Goal: Navigation & Orientation: Find specific page/section

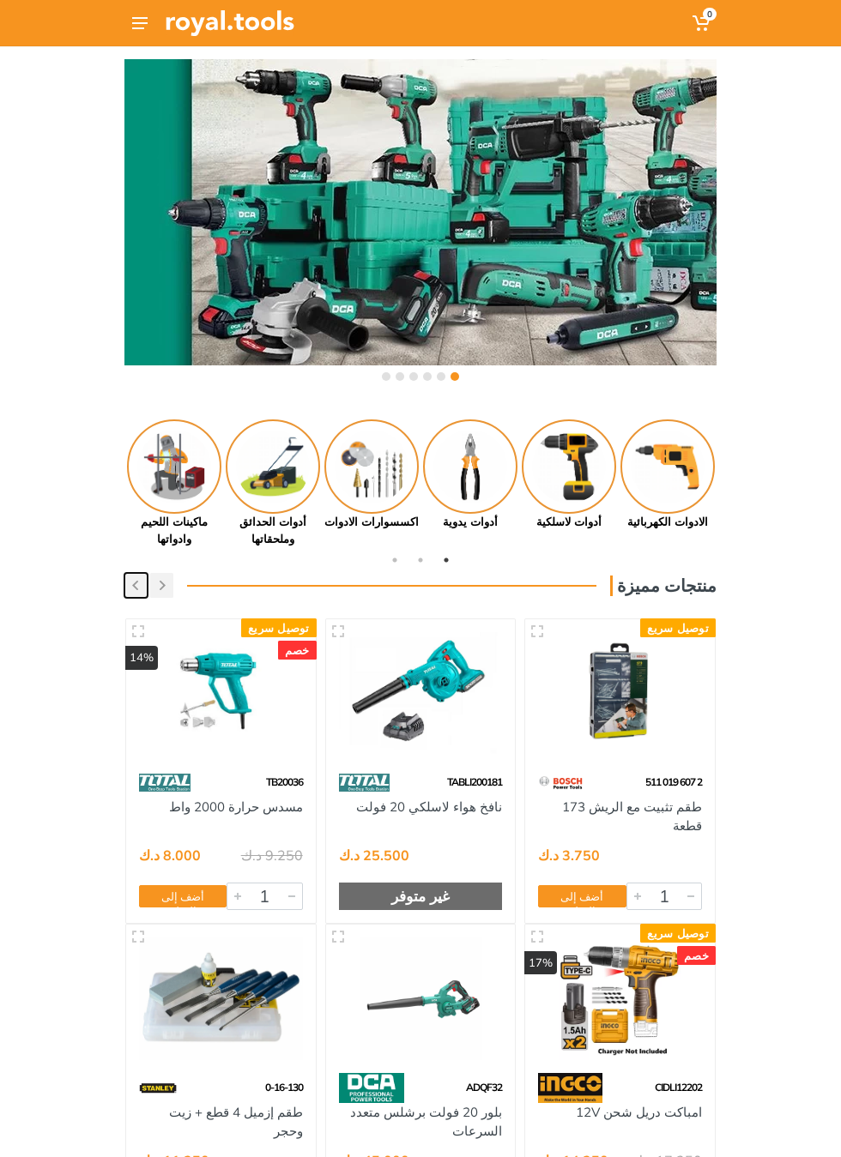
click at [137, 596] on button "button" at bounding box center [135, 585] width 23 height 25
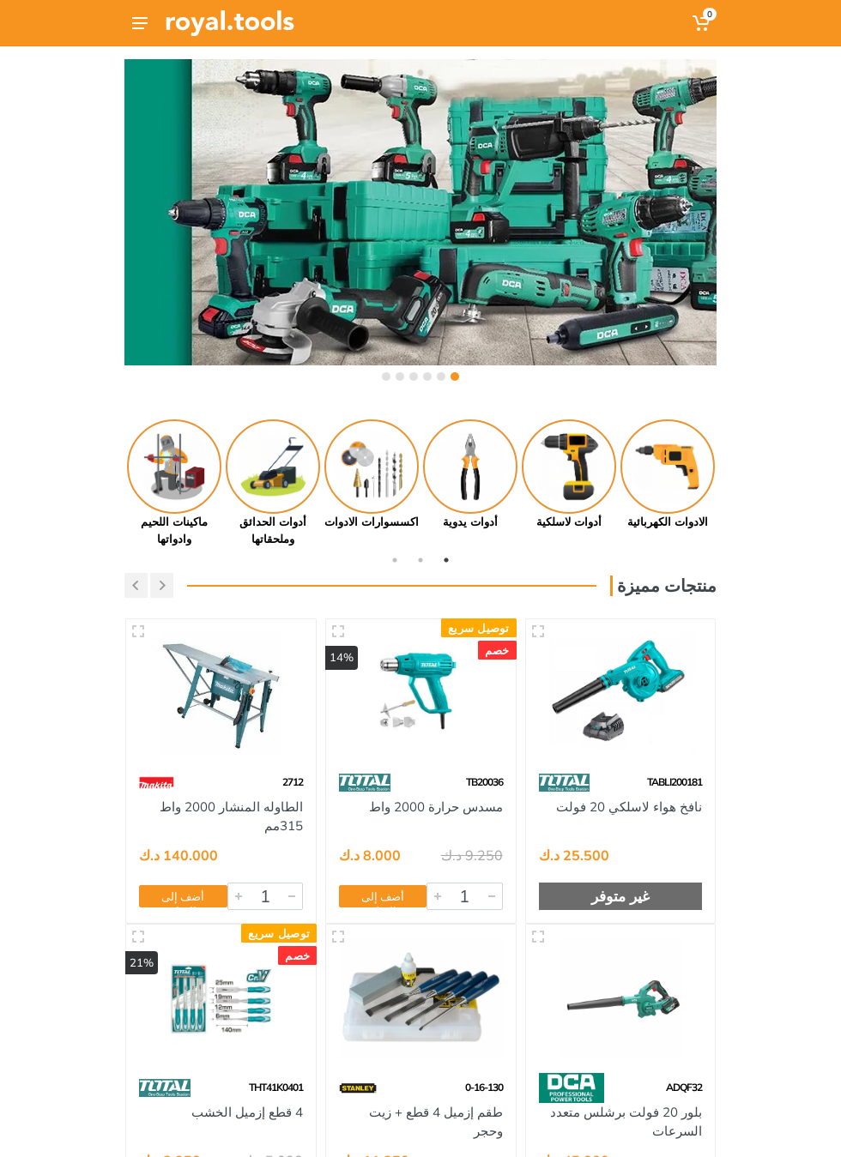
click at [133, 95] on div at bounding box center [420, 228] width 592 height 339
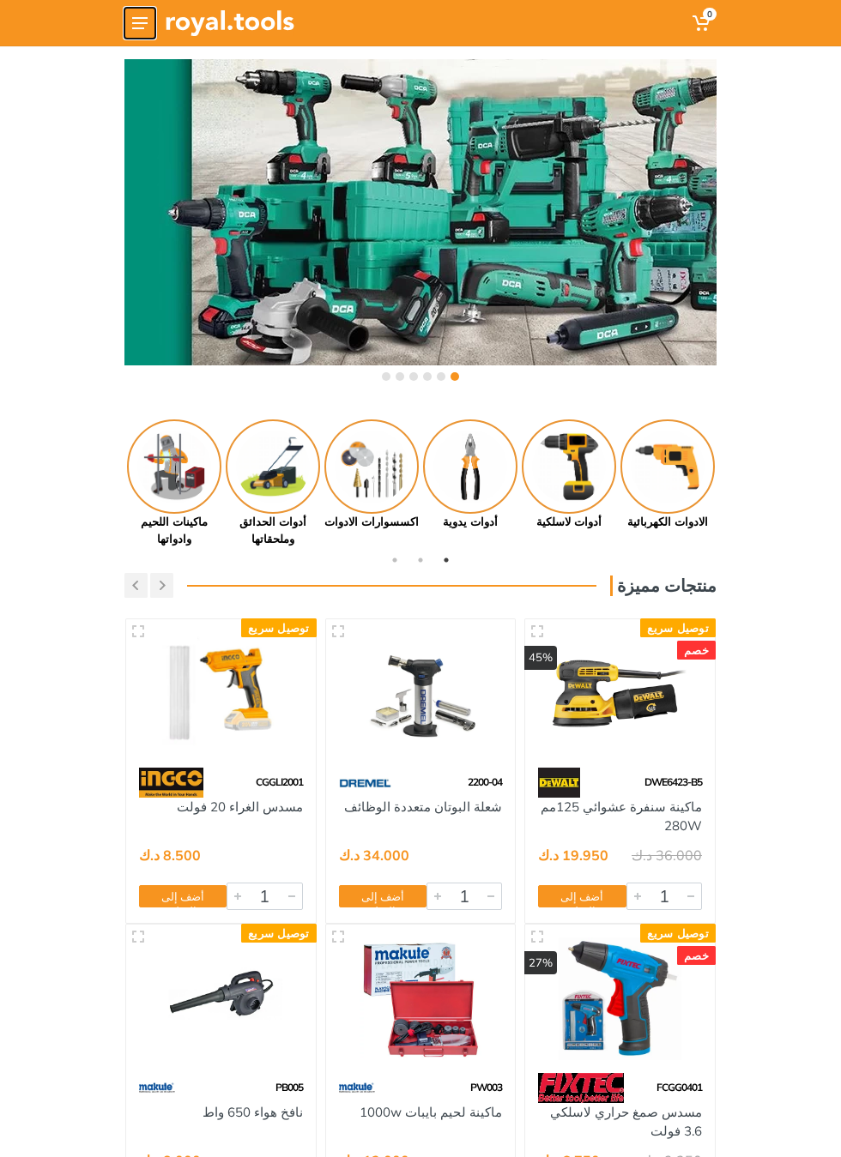
click at [137, 34] on button at bounding box center [139, 23] width 31 height 31
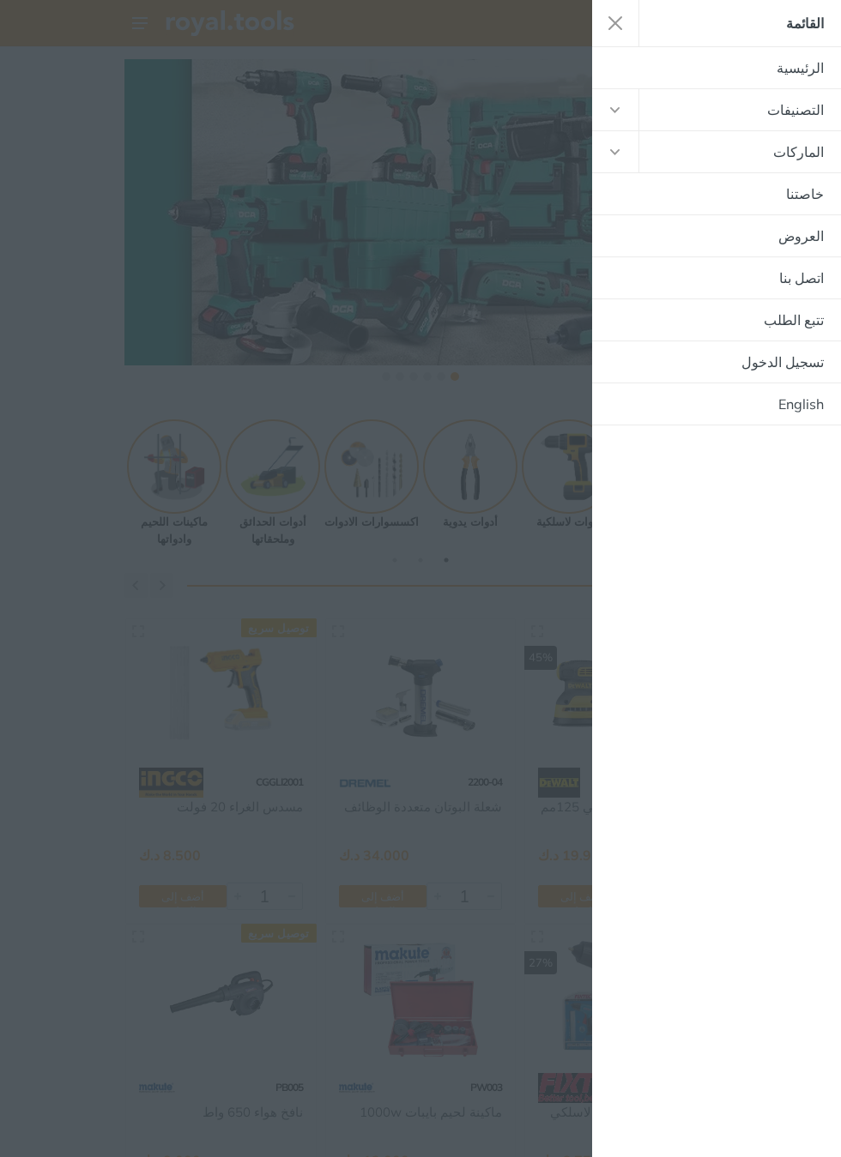
click at [789, 74] on link "الرئيسية" at bounding box center [716, 67] width 249 height 41
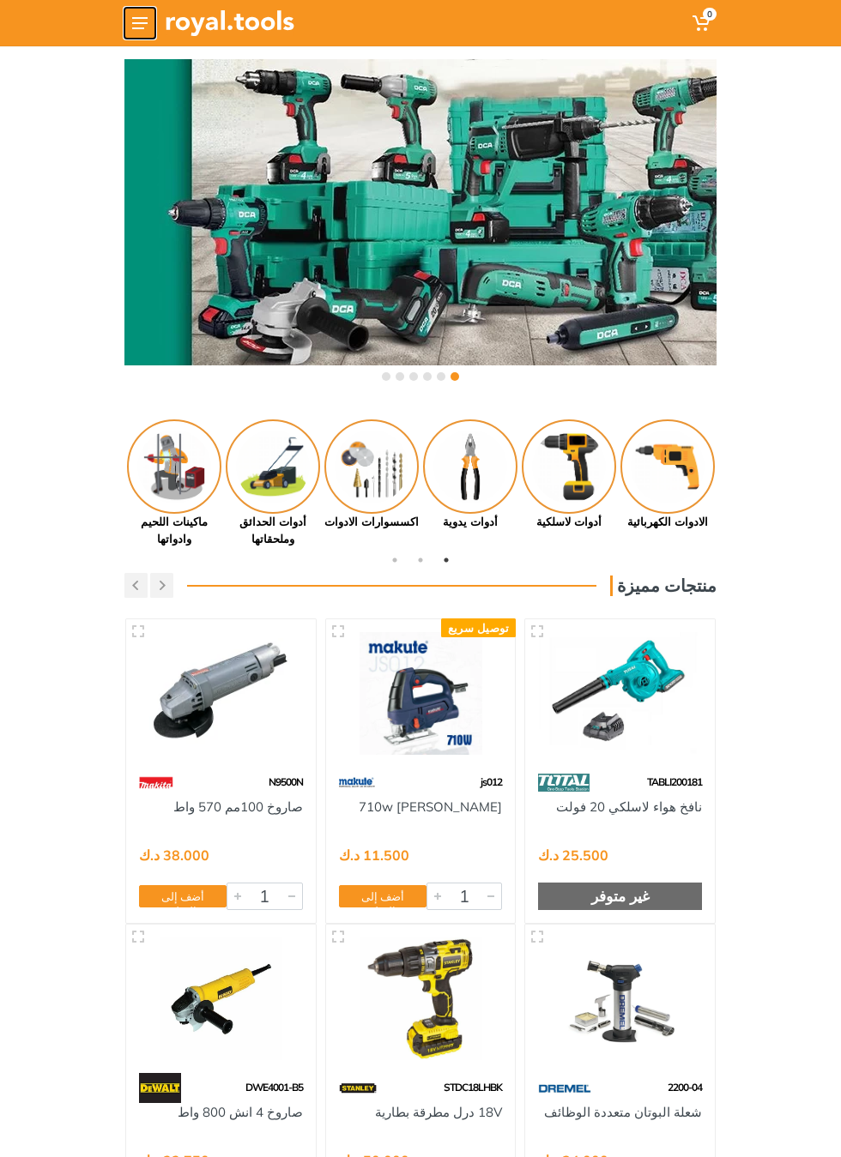
click at [147, 33] on button at bounding box center [139, 23] width 31 height 31
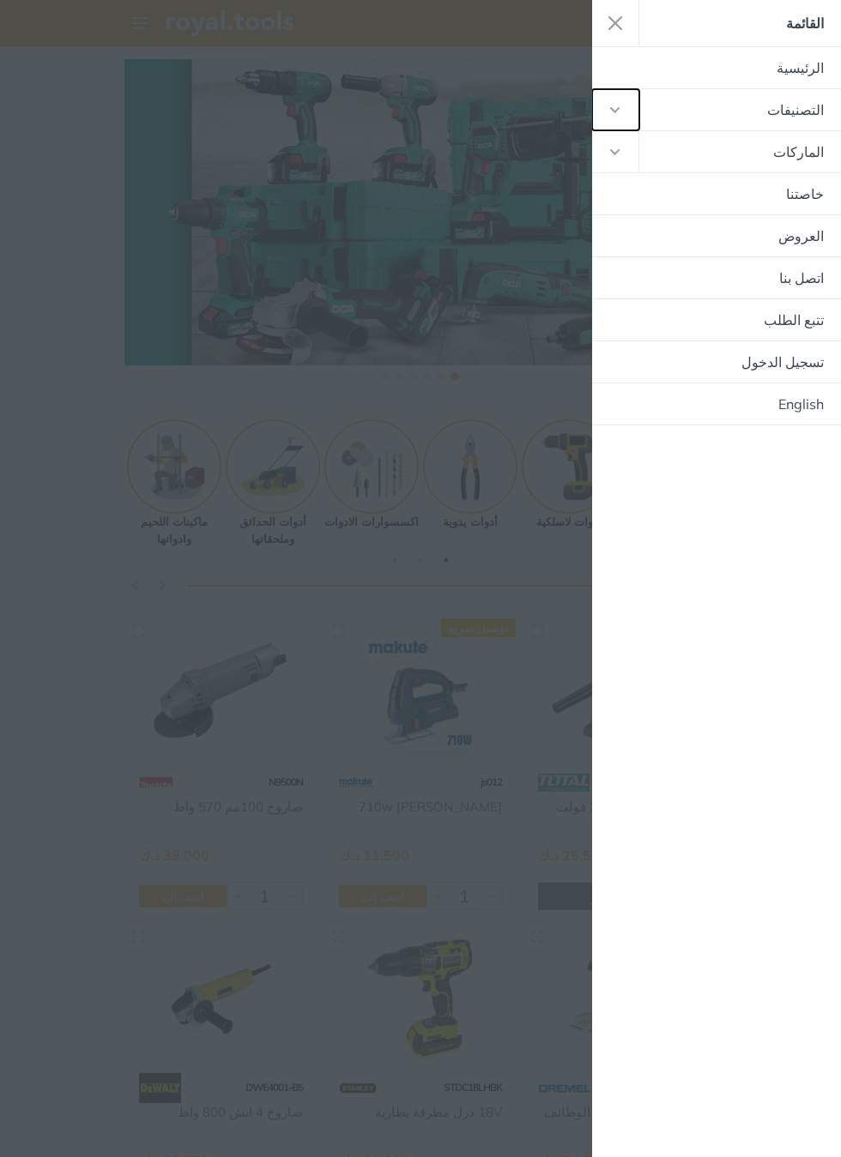
click at [630, 117] on button "button" at bounding box center [615, 109] width 47 height 41
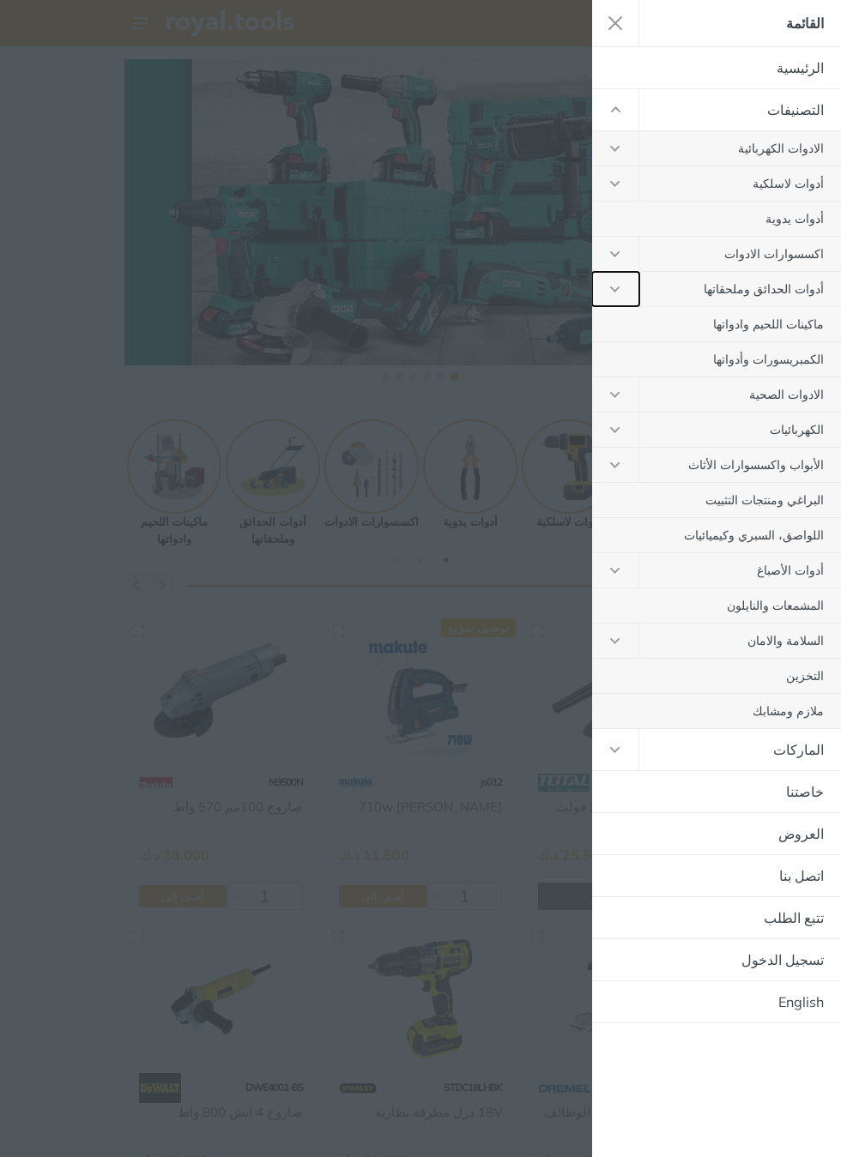
click at [620, 287] on icon "button" at bounding box center [615, 290] width 10 height 6
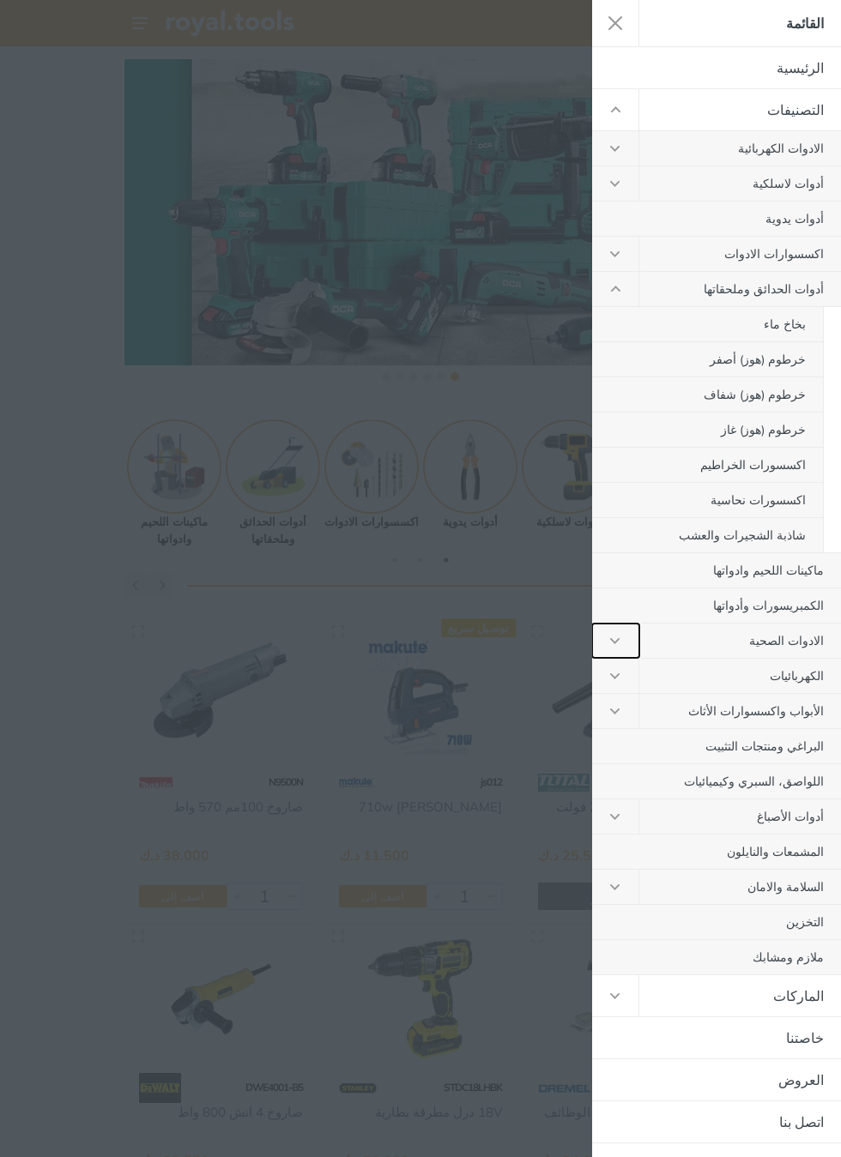
click at [625, 643] on button "button" at bounding box center [615, 641] width 47 height 34
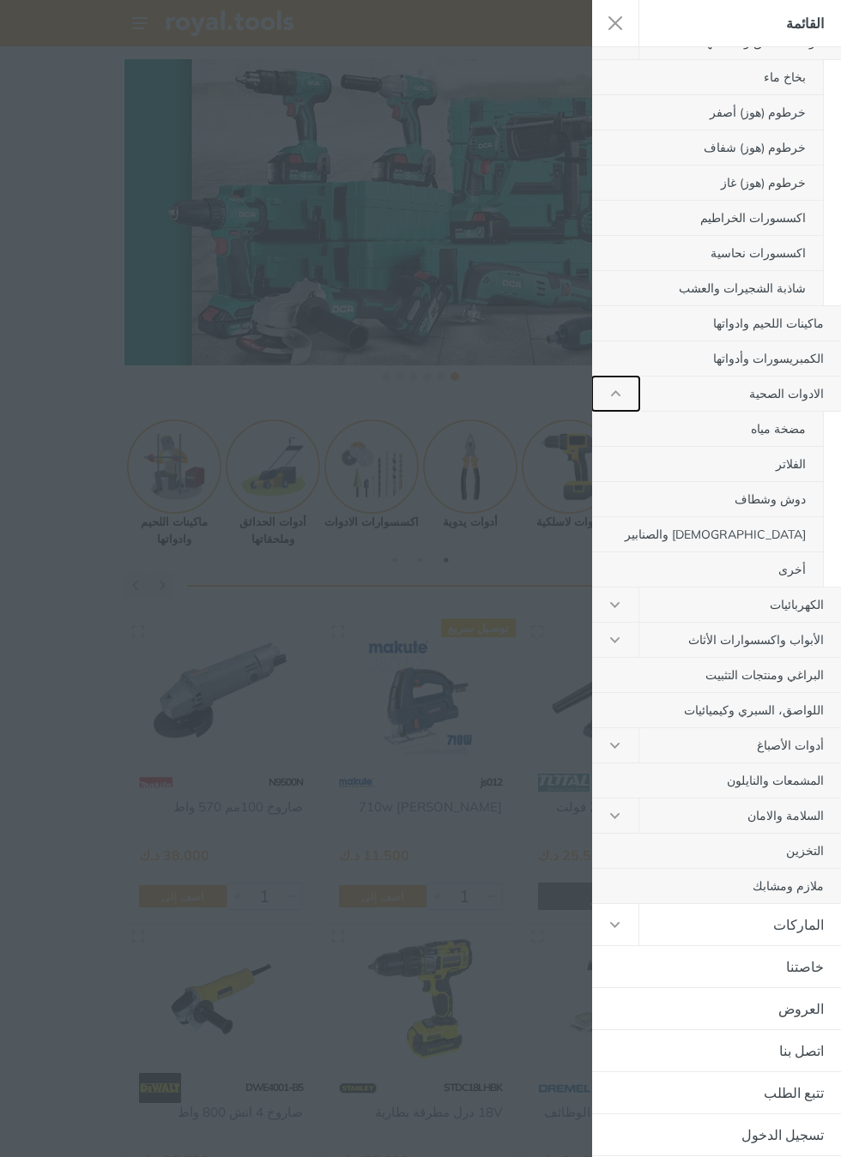
scroll to position [281, 0]
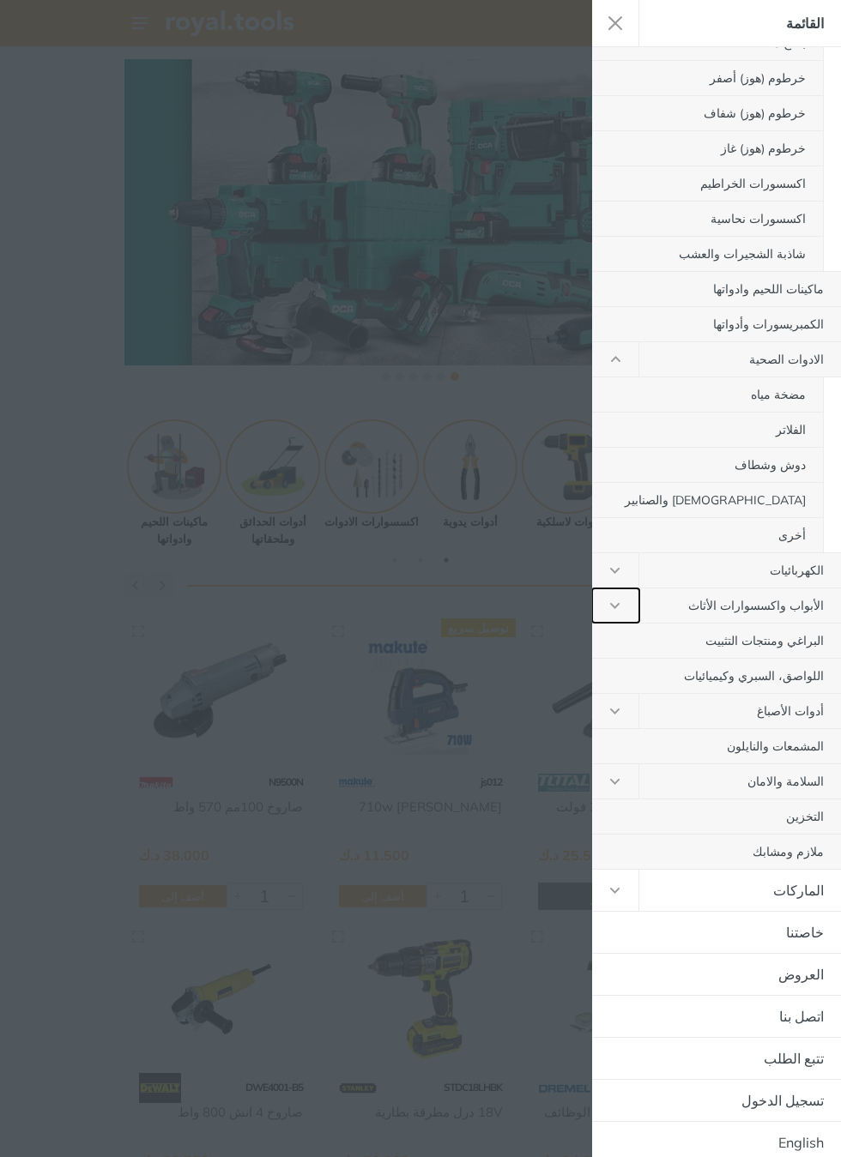
click at [619, 607] on button "button" at bounding box center [615, 606] width 47 height 34
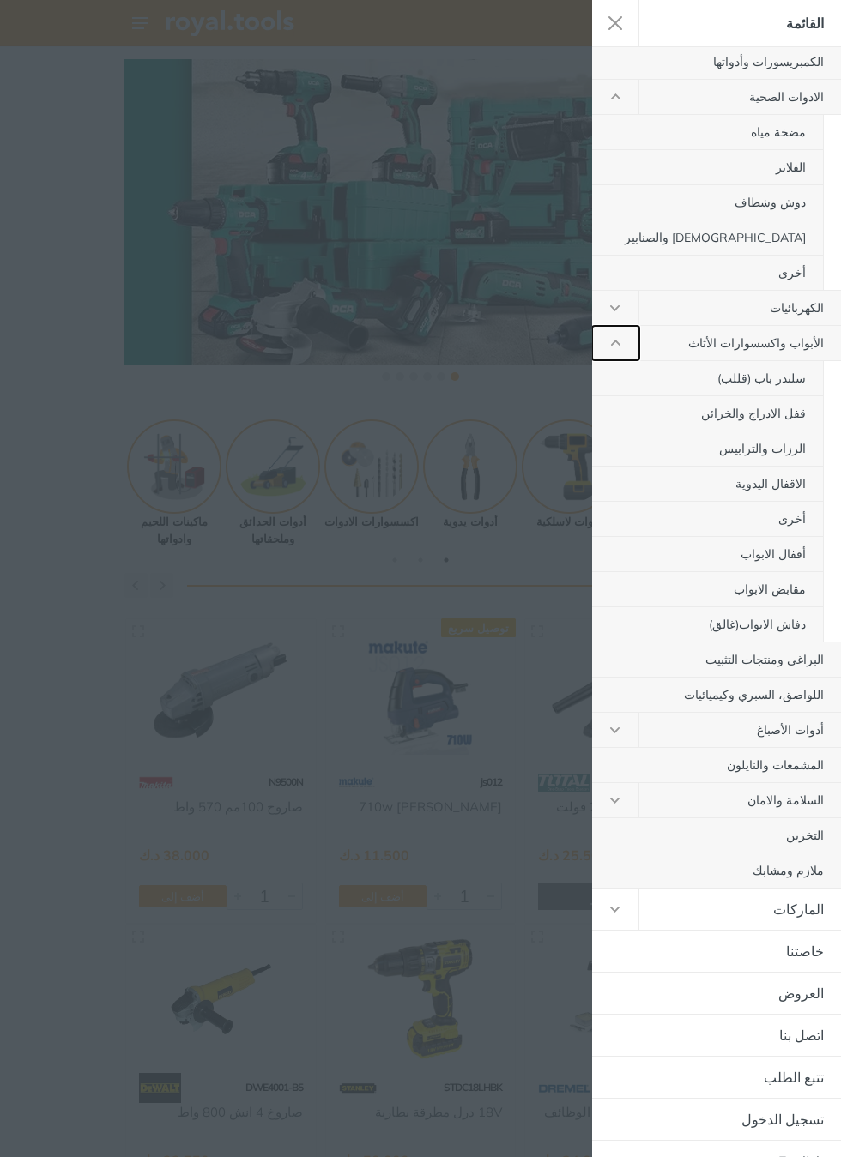
scroll to position [561, 0]
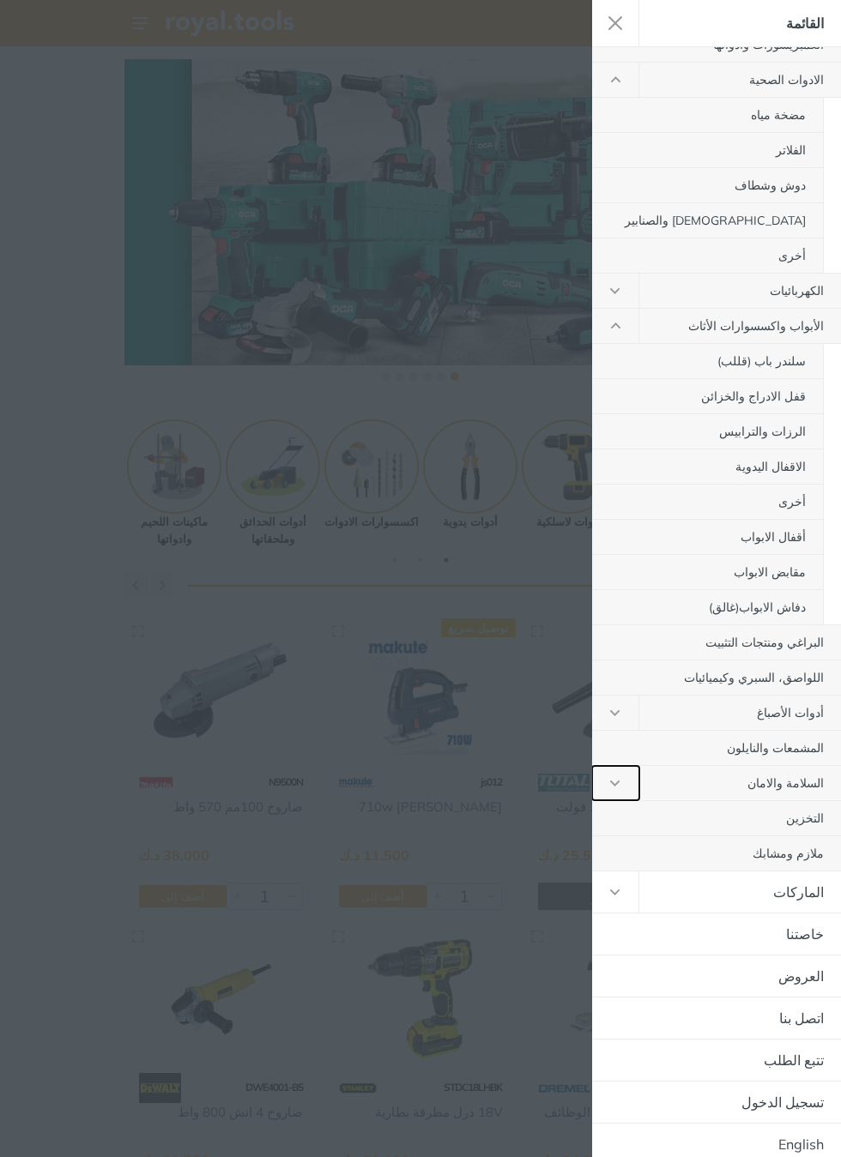
click at [620, 781] on icon "button" at bounding box center [615, 784] width 10 height 6
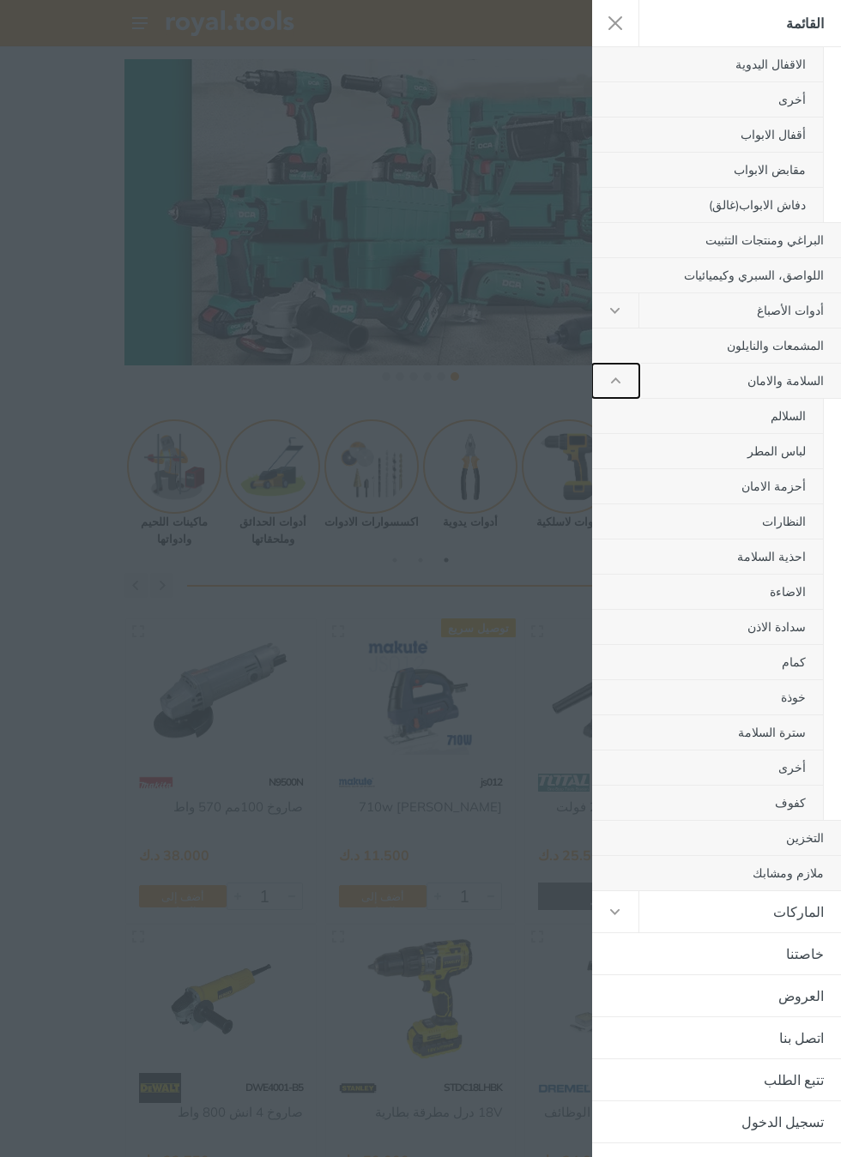
scroll to position [981, 0]
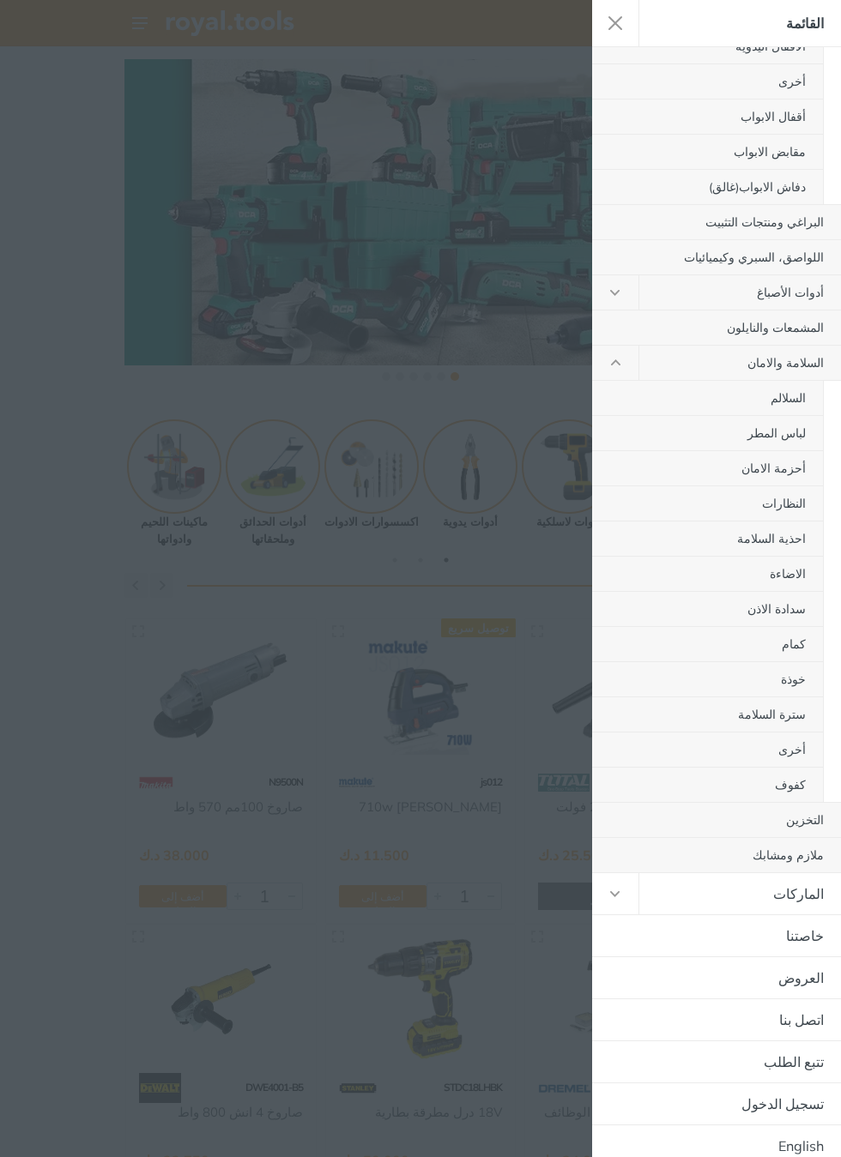
click at [707, 846] on link "ملازم ومشابك" at bounding box center [716, 855] width 249 height 34
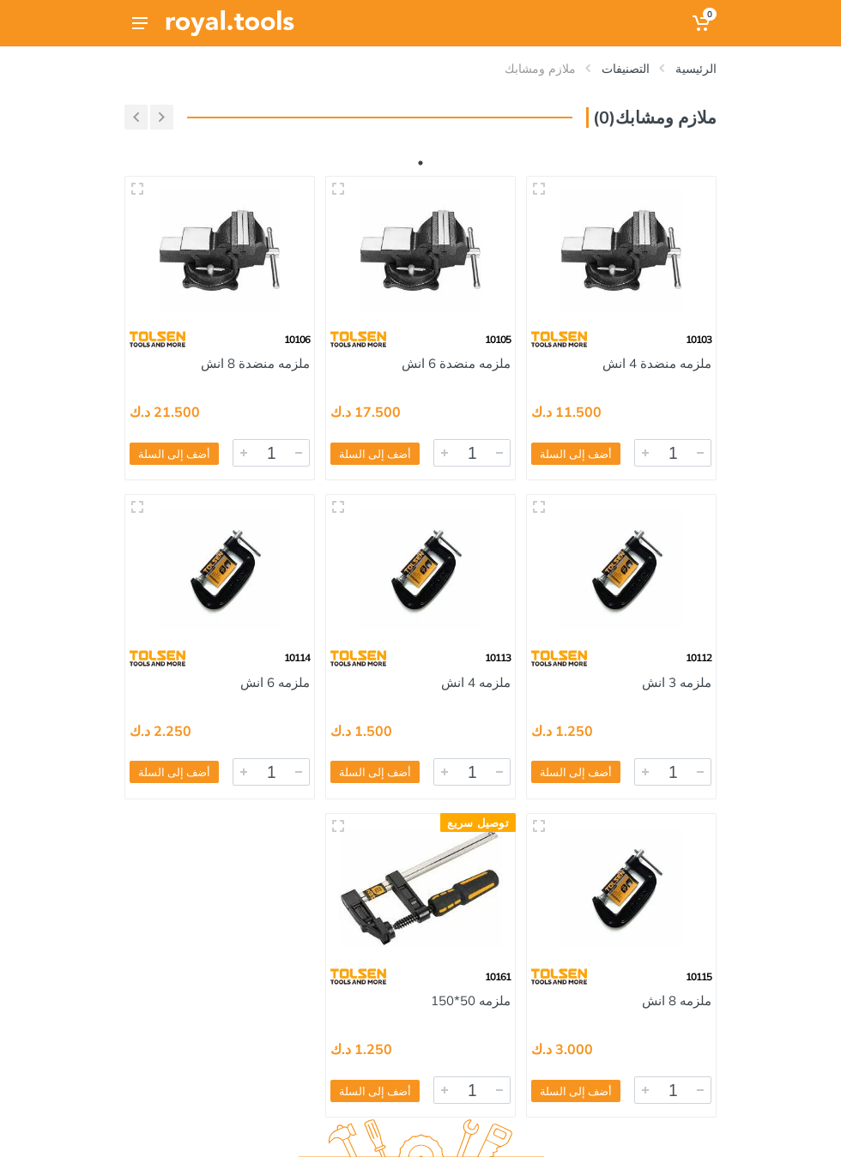
click at [695, 68] on link "الرئيسية" at bounding box center [695, 68] width 41 height 17
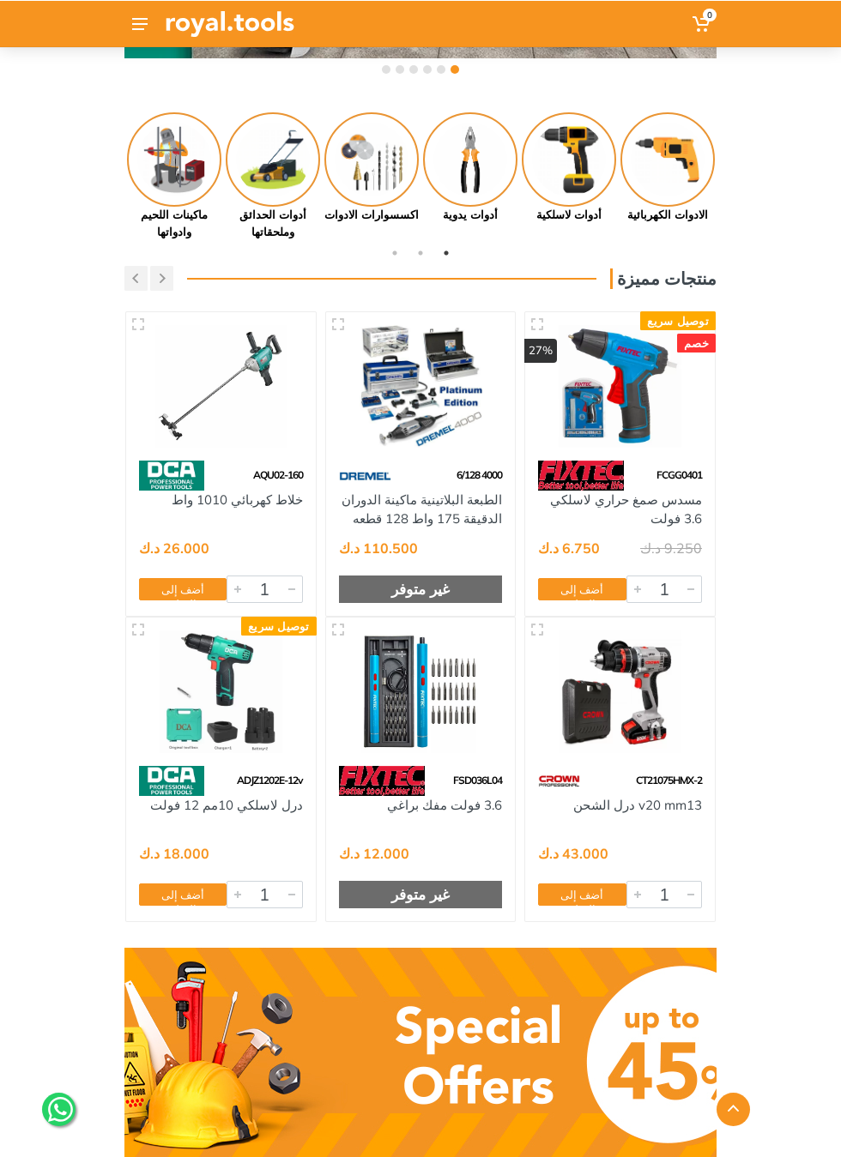
scroll to position [395, 0]
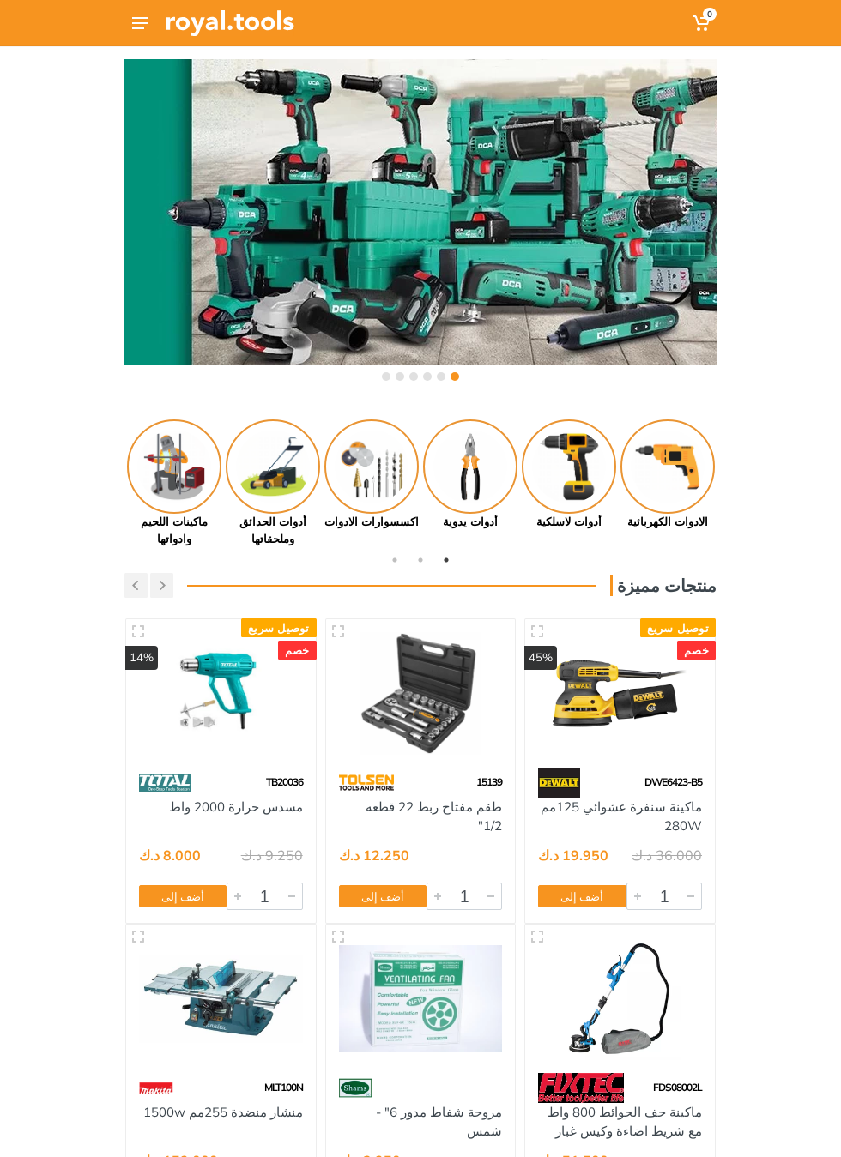
click at [209, 13] on img at bounding box center [230, 23] width 129 height 26
